Goal: Task Accomplishment & Management: Manage account settings

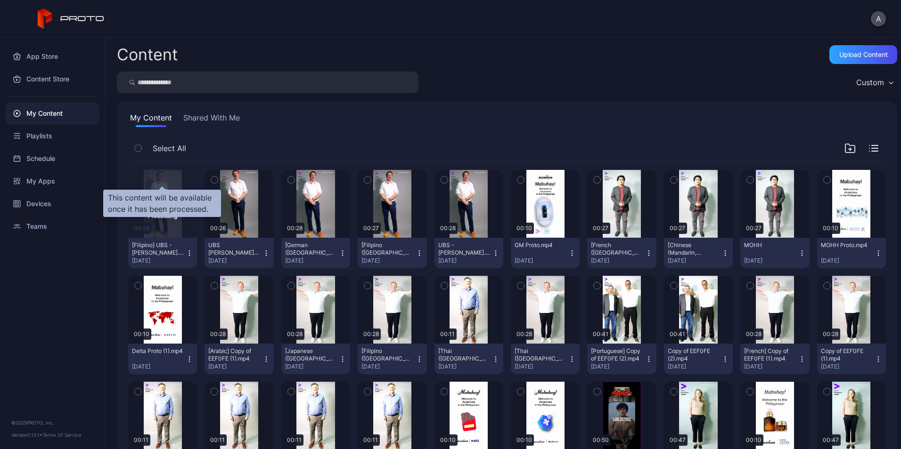
scroll to position [53, 0]
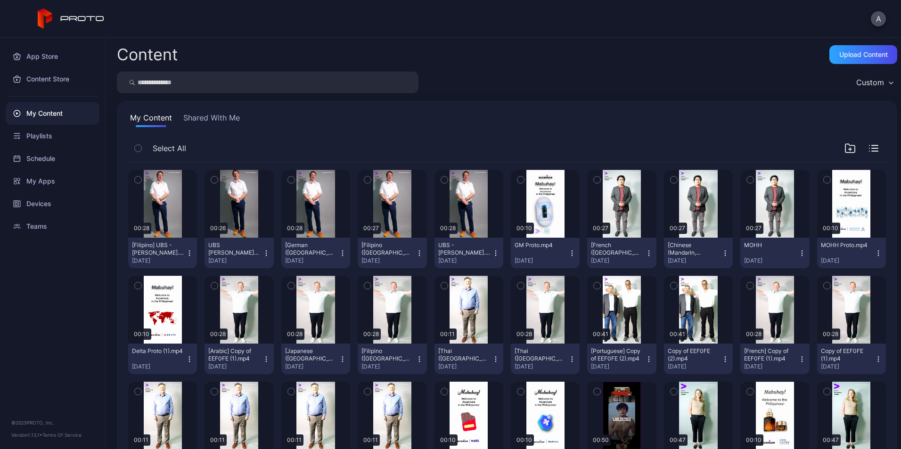
click at [183, 252] on div "[Filipino] UBS - [PERSON_NAME].mp4" at bounding box center [158, 249] width 52 height 15
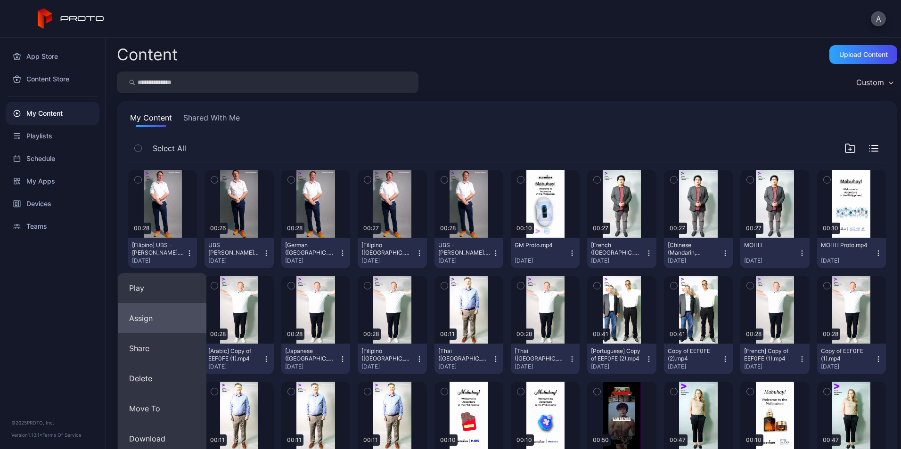
click at [169, 315] on button "Assign" at bounding box center [162, 318] width 89 height 30
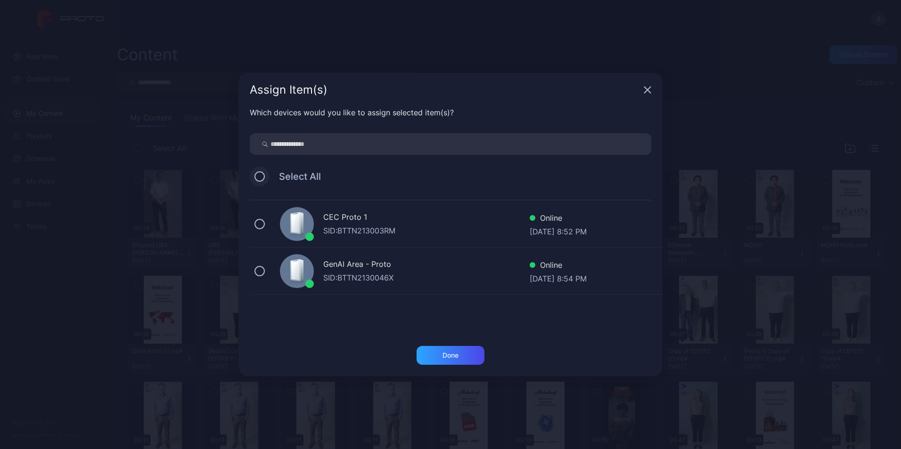
click at [261, 175] on button at bounding box center [259, 176] width 10 height 10
click at [451, 357] on div "Done" at bounding box center [450, 356] width 16 height 8
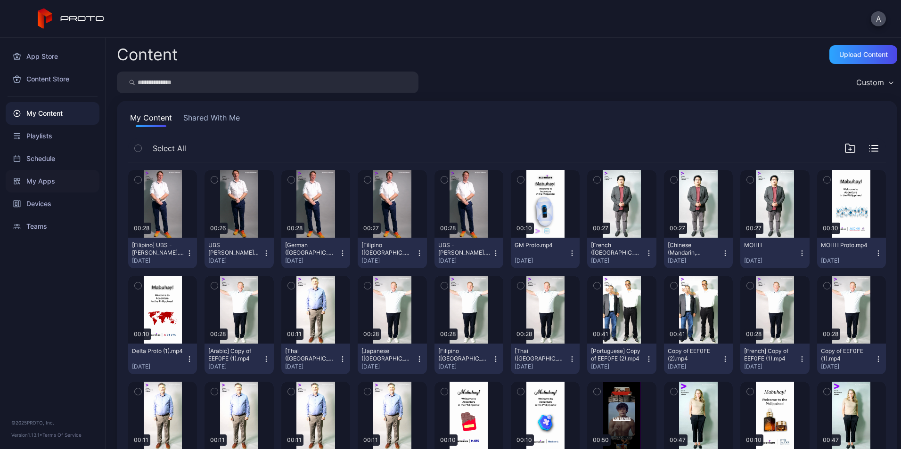
click at [62, 191] on div "My Apps" at bounding box center [53, 181] width 94 height 23
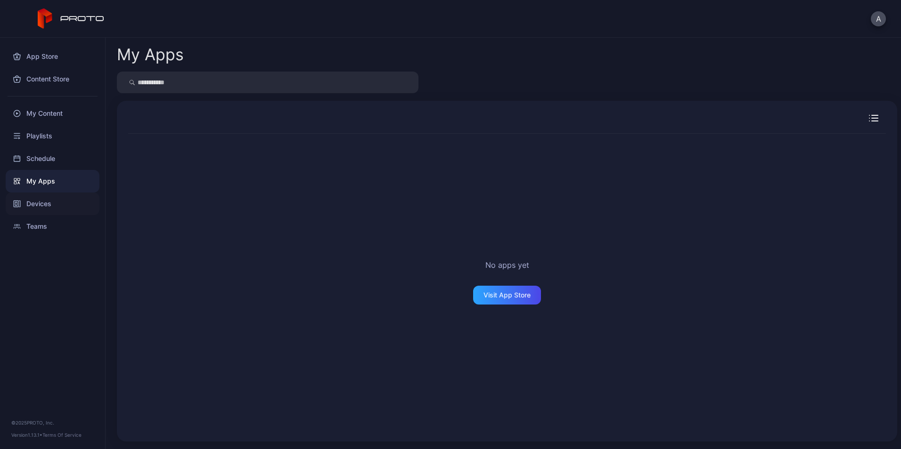
click at [60, 202] on div "Devices" at bounding box center [53, 204] width 94 height 23
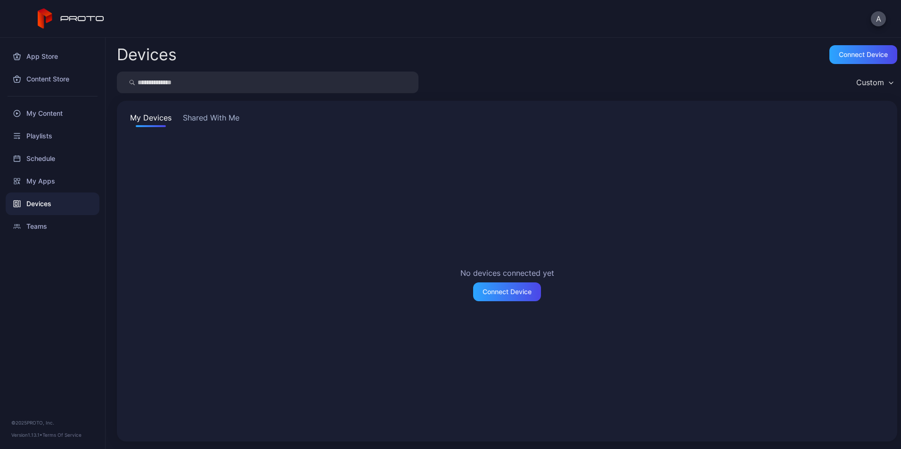
click at [218, 115] on button "Shared With Me" at bounding box center [211, 119] width 60 height 15
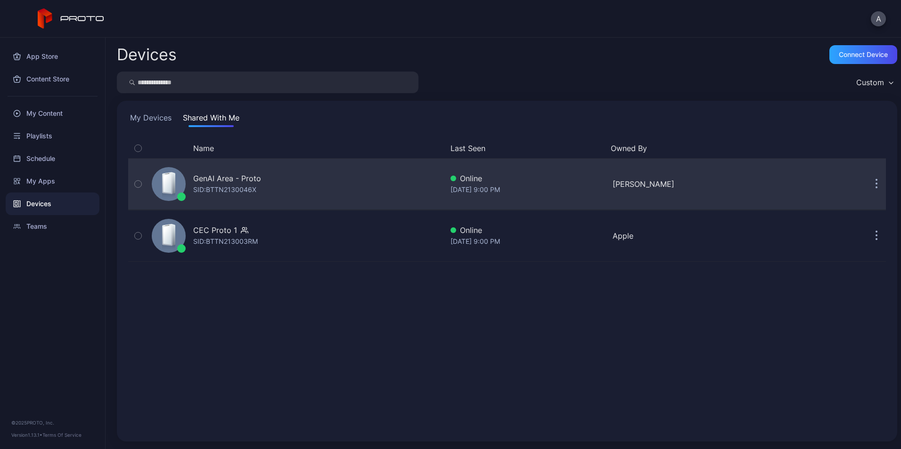
click at [227, 188] on div "SID: BTTN2130046X" at bounding box center [224, 189] width 63 height 11
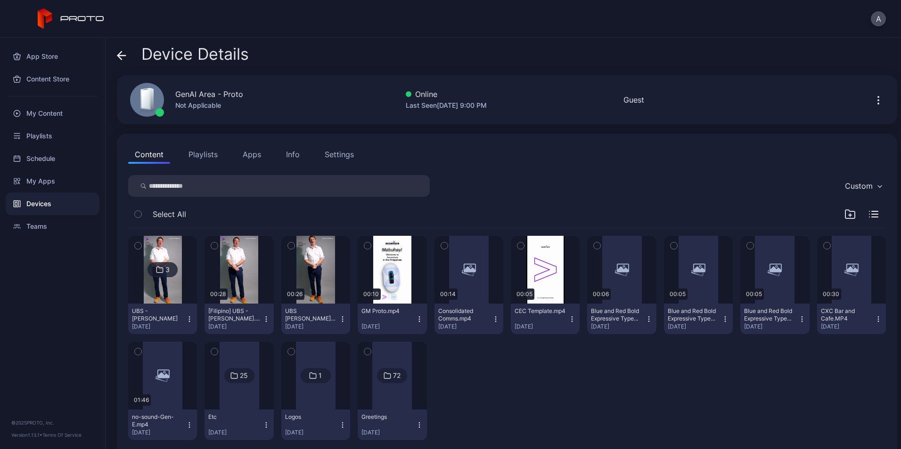
scroll to position [17, 0]
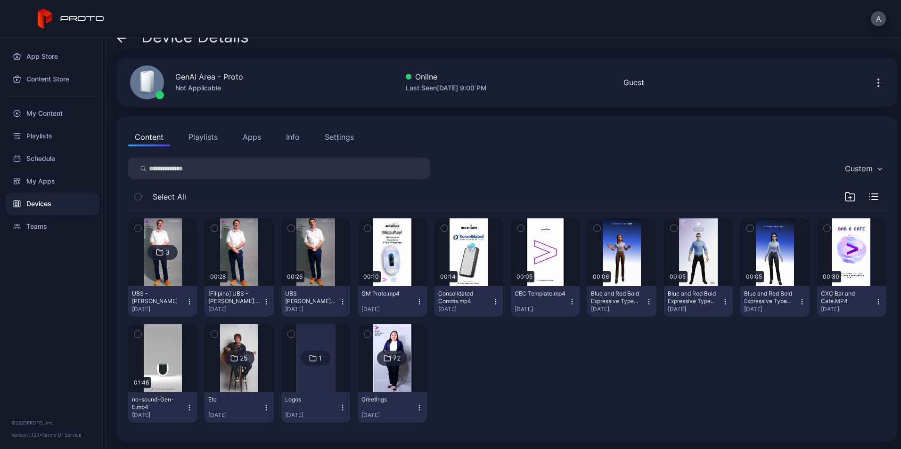
click at [219, 227] on button "button" at bounding box center [214, 229] width 20 height 20
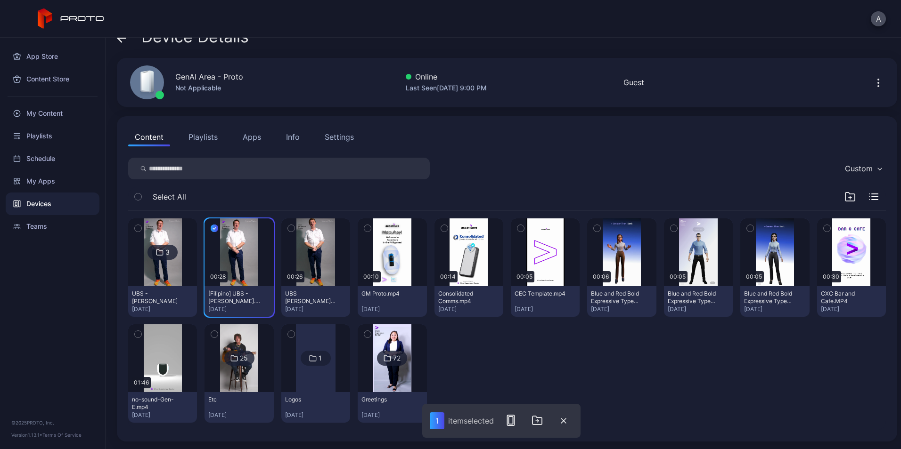
scroll to position [0, 0]
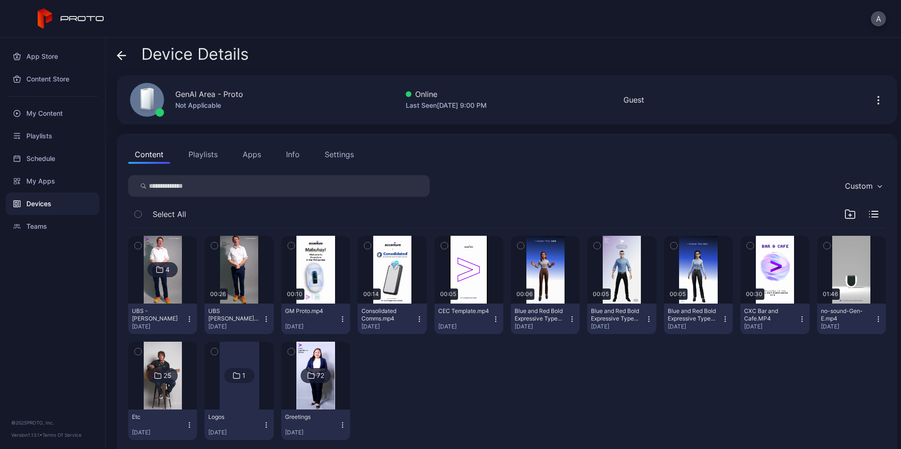
click at [219, 244] on div "4 UBS - [PERSON_NAME] [DATE] 00:26 UBS [PERSON_NAME] v2.mp4 [DATE] 00:10 GM Pro…" at bounding box center [507, 338] width 773 height 235
click at [122, 56] on icon at bounding box center [122, 56] width 8 height 0
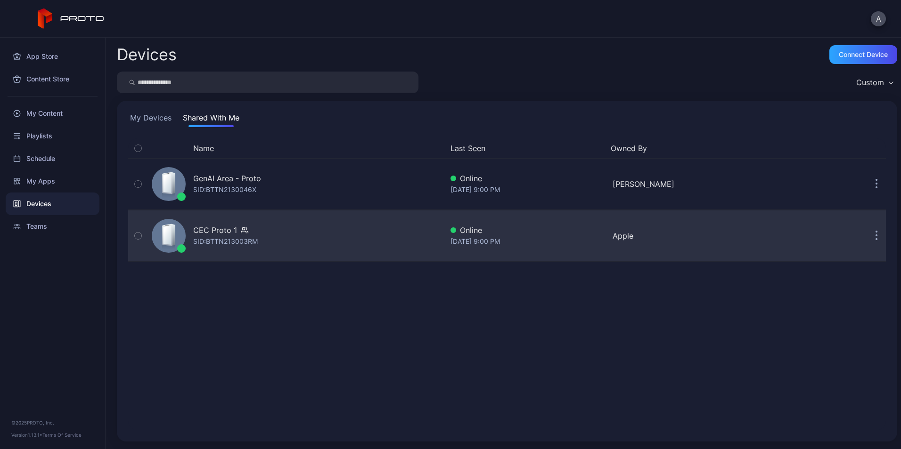
click at [202, 243] on div "SID: BTTN213003RM" at bounding box center [225, 241] width 65 height 11
